Goal: Transaction & Acquisition: Purchase product/service

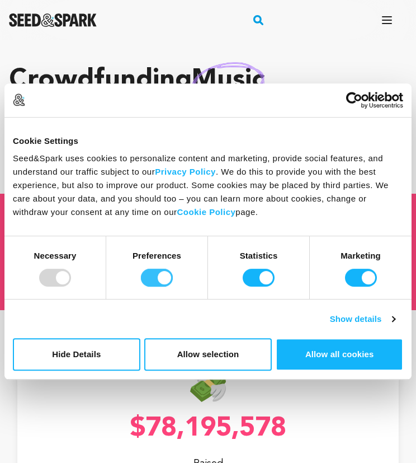
click at [164, 276] on input "Preferences" at bounding box center [157, 278] width 32 height 18
checkbox input "false"
click at [253, 273] on input "Statistics" at bounding box center [259, 278] width 32 height 18
checkbox input "false"
click at [358, 271] on input "Marketing" at bounding box center [361, 278] width 32 height 18
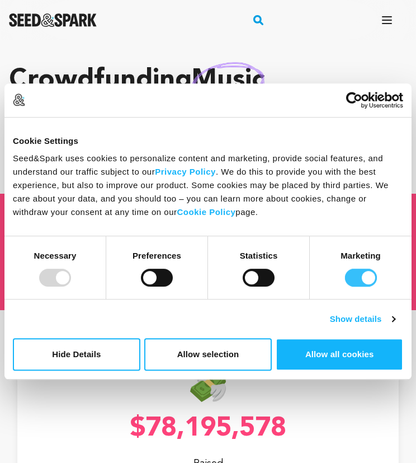
checkbox input "false"
click at [189, 353] on button "Allow selection" at bounding box center [208, 354] width 128 height 32
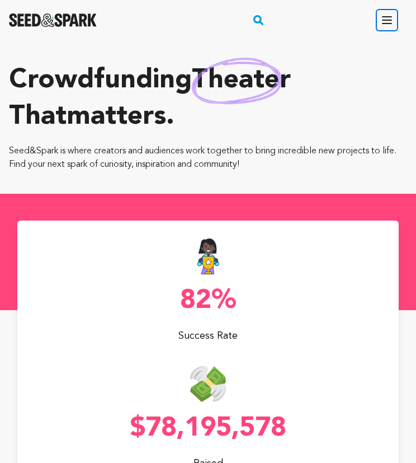
click at [378, 17] on button "Open main menu" at bounding box center [387, 20] width 22 height 22
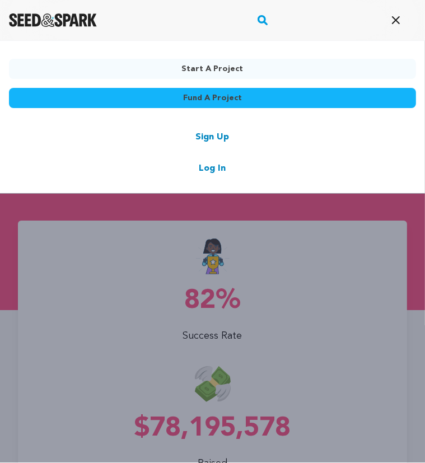
click at [283, 95] on link "Fund a project" at bounding box center [212, 98] width 407 height 20
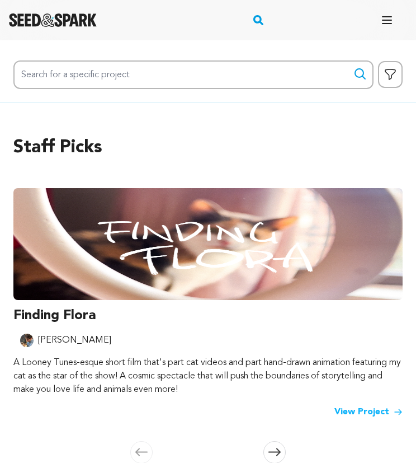
scroll to position [76, 0]
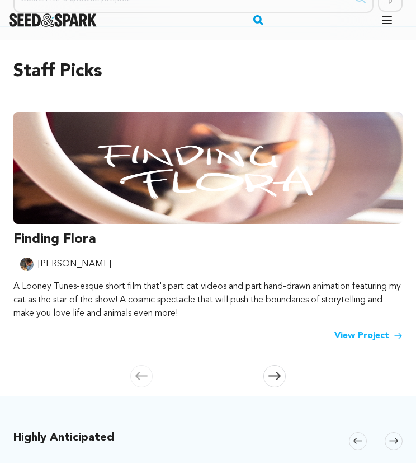
click at [361, 336] on link "View Project" at bounding box center [369, 335] width 68 height 13
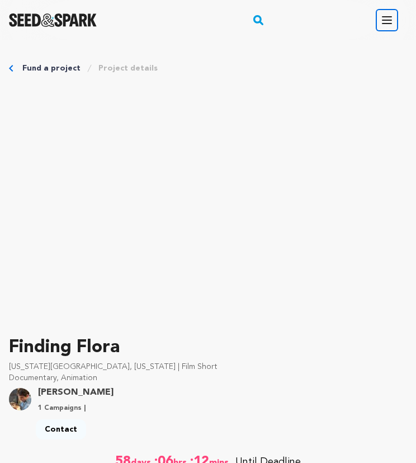
click at [379, 26] on button "Open main menu" at bounding box center [387, 20] width 22 height 22
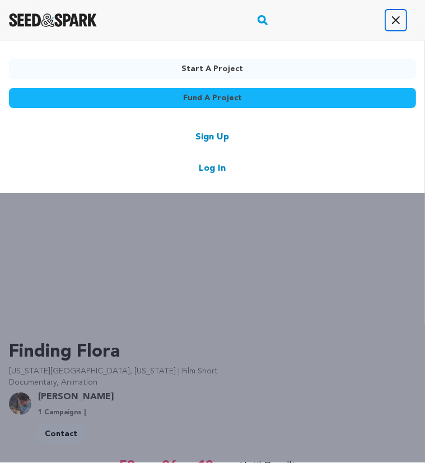
click at [388, 23] on button "Open main menu" at bounding box center [396, 20] width 22 height 22
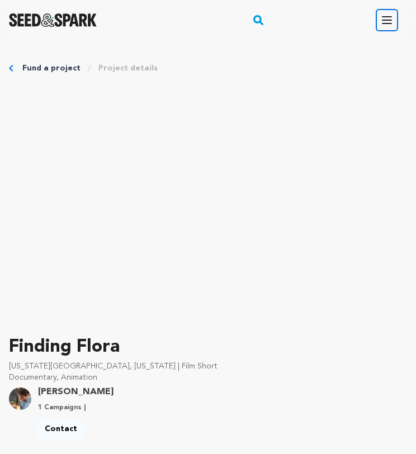
click at [389, 25] on icon "button" at bounding box center [387, 19] width 13 height 13
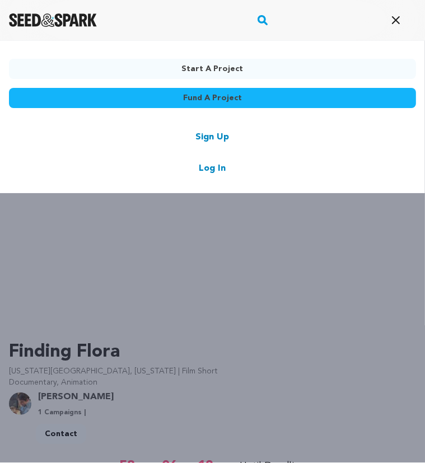
click at [208, 376] on div "Start a project Fund a project Sign Up Log In" at bounding box center [212, 271] width 425 height 463
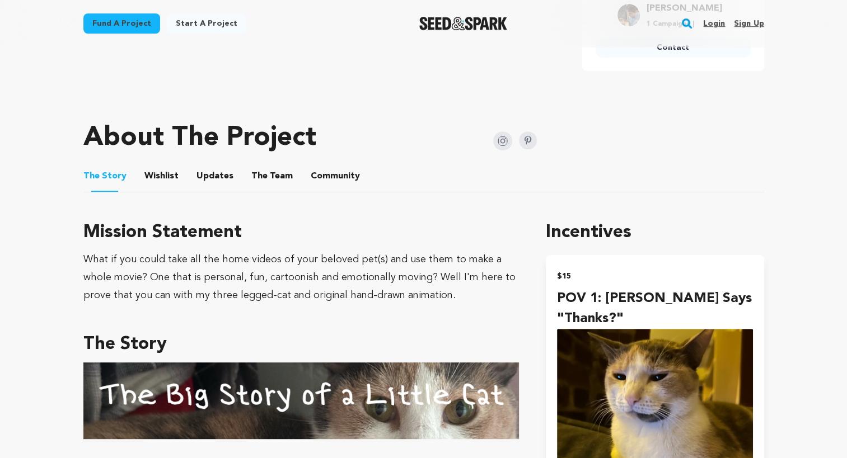
scroll to position [480, 0]
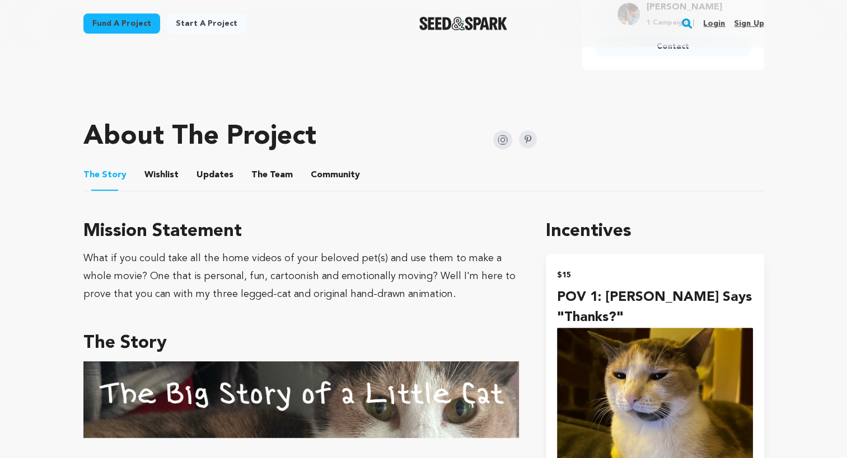
click at [166, 177] on button "Wishlist" at bounding box center [161, 177] width 27 height 27
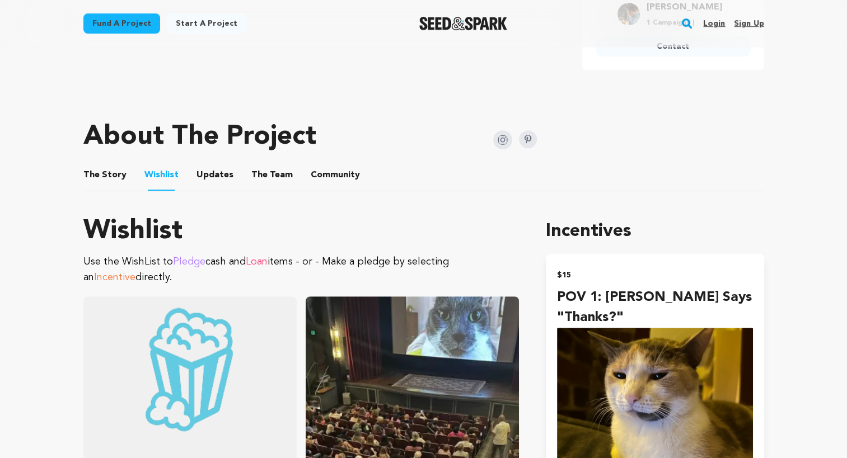
click at [205, 176] on button "Updates" at bounding box center [215, 177] width 27 height 27
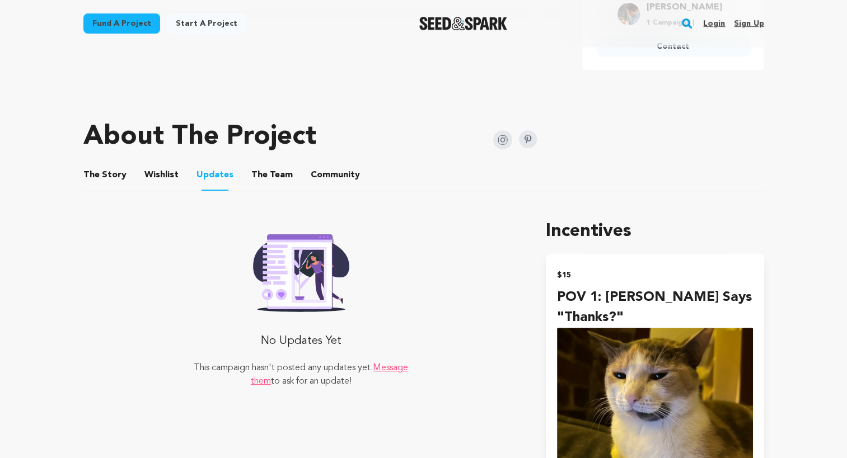
click at [260, 182] on button "The Team" at bounding box center [272, 177] width 27 height 27
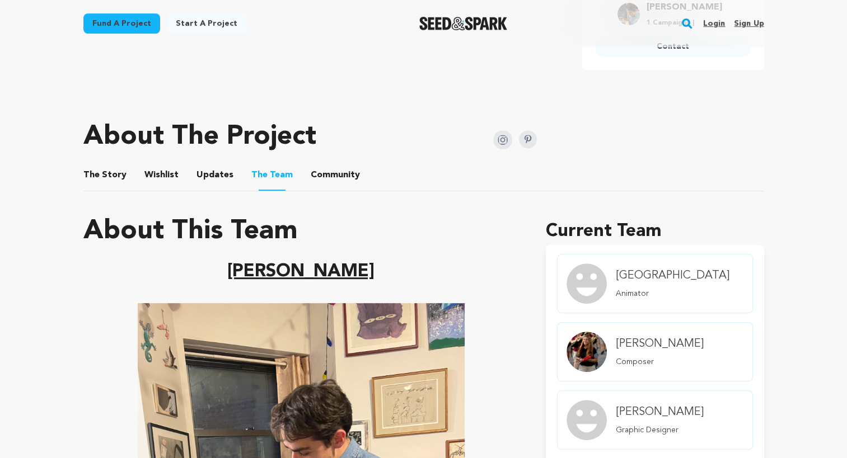
click at [330, 176] on button "Community" at bounding box center [335, 177] width 27 height 27
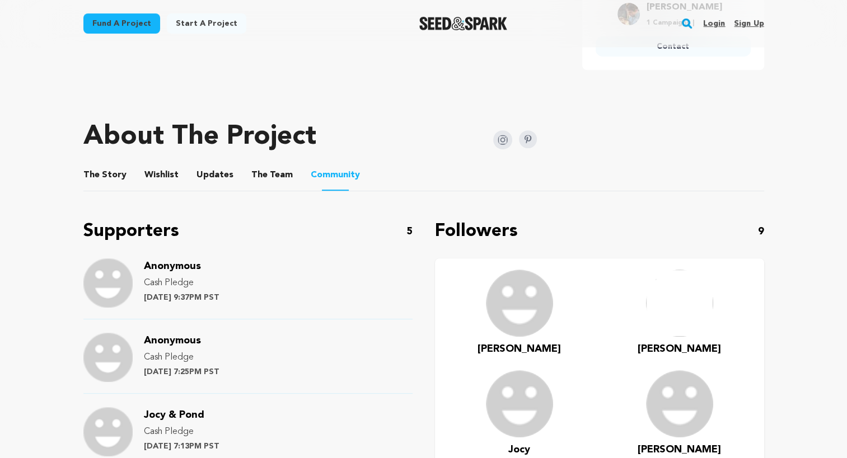
click at [285, 174] on ul "The Story The Story Wishlist Wishlist Updates Updates The Team The Team Communi…" at bounding box center [423, 176] width 681 height 32
click at [261, 176] on button "The Team" at bounding box center [272, 177] width 27 height 27
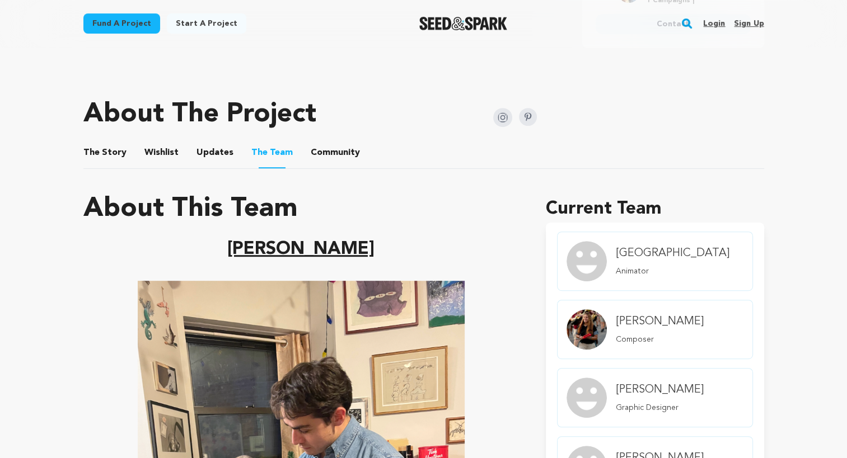
scroll to position [480, 0]
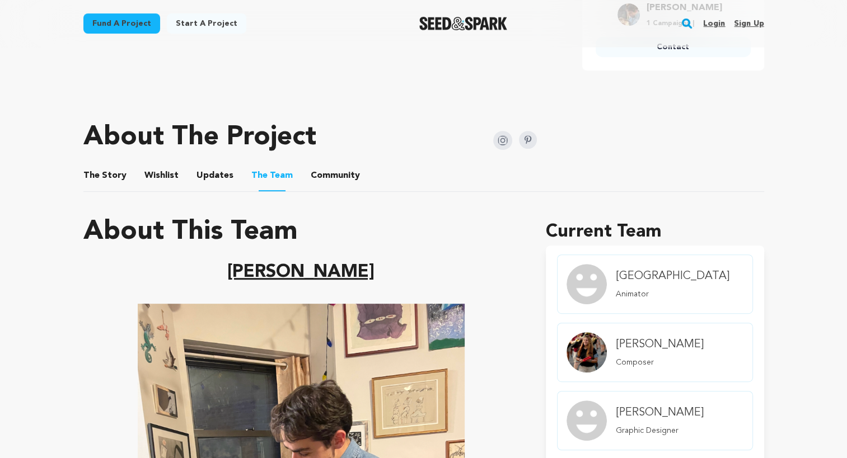
click at [219, 181] on button "Updates" at bounding box center [215, 178] width 27 height 27
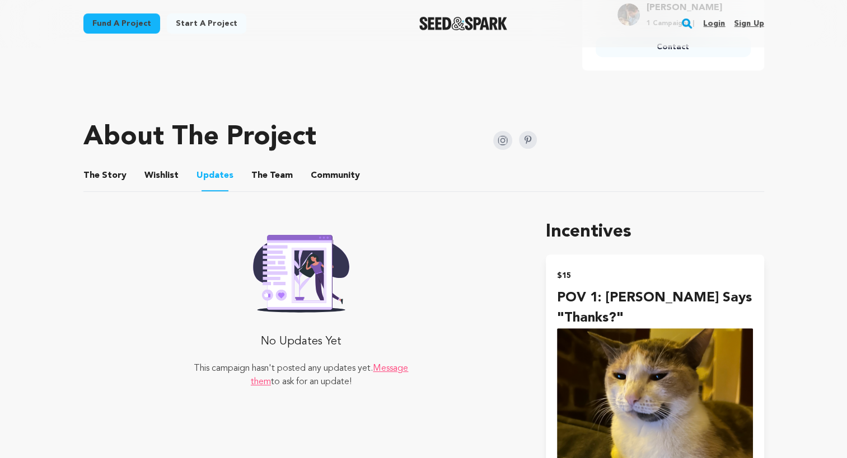
click at [148, 180] on button "Wishlist" at bounding box center [161, 178] width 27 height 27
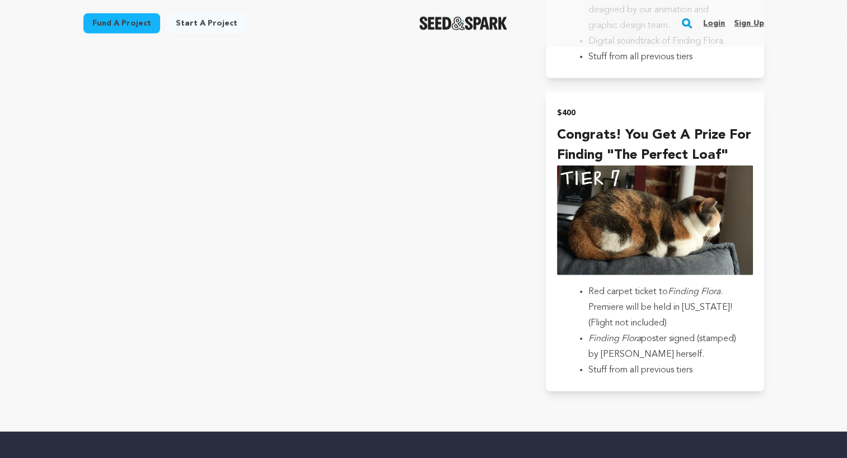
scroll to position [2743, 0]
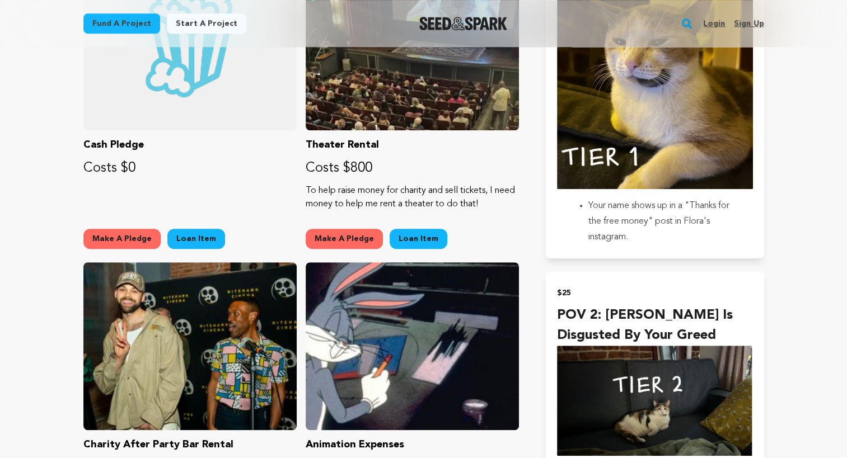
scroll to position [810, 0]
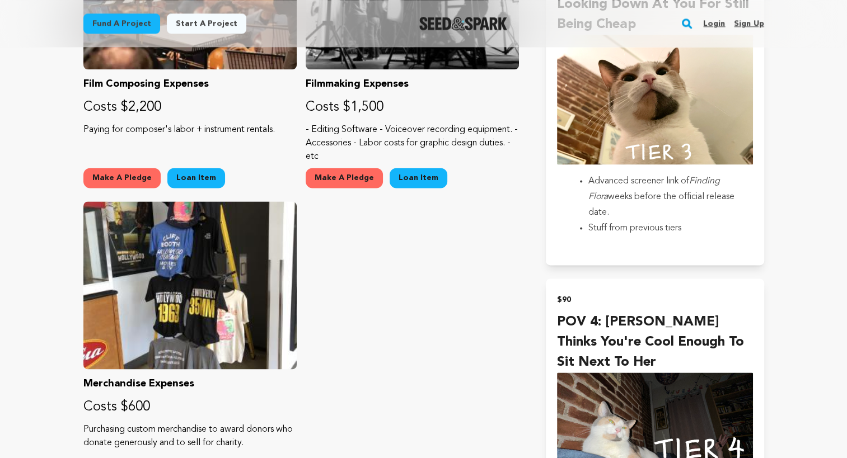
scroll to position [1474, 0]
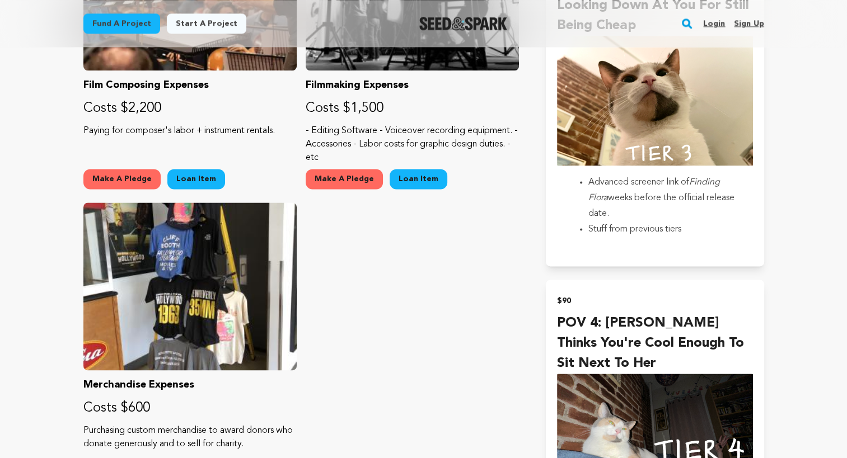
scroll to position [480, 0]
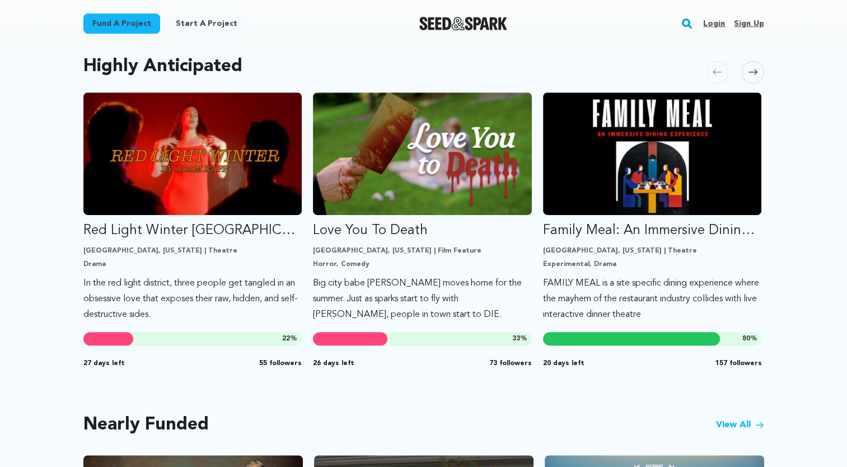
scroll to position [602, 0]
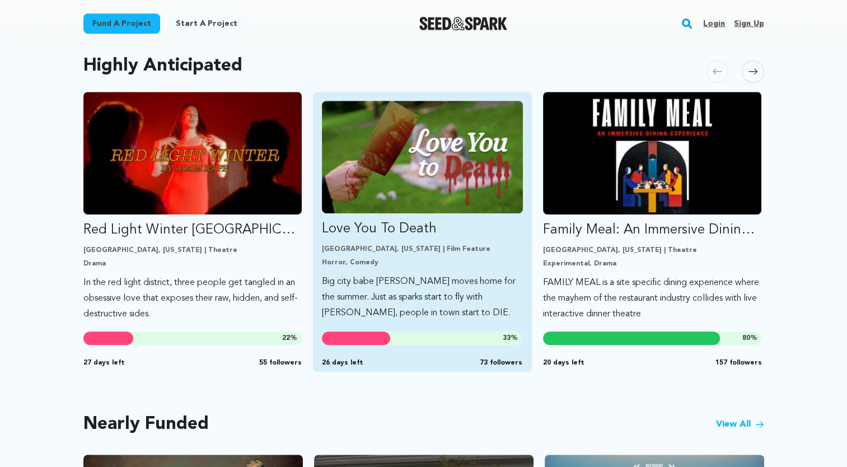
click at [442, 227] on link "Love You To Death Los Angeles, California | Film Feature Horror, Comedy Big cit…" at bounding box center [422, 211] width 201 height 220
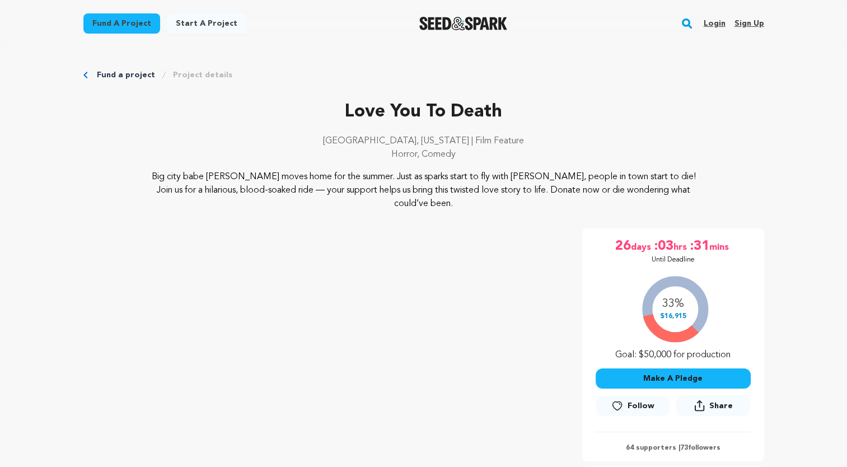
click at [124, 75] on link "Fund a project" at bounding box center [126, 74] width 58 height 11
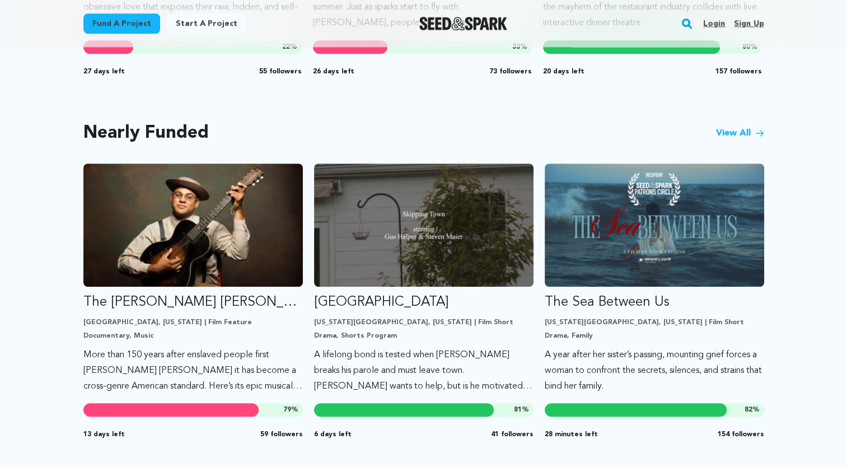
scroll to position [793, 0]
